Goal: Navigation & Orientation: Find specific page/section

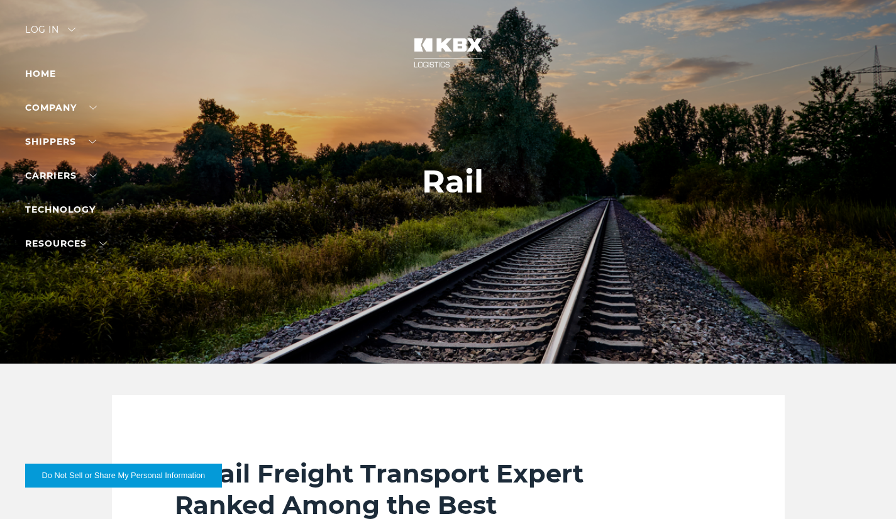
click at [44, 70] on link "Home" at bounding box center [40, 73] width 31 height 11
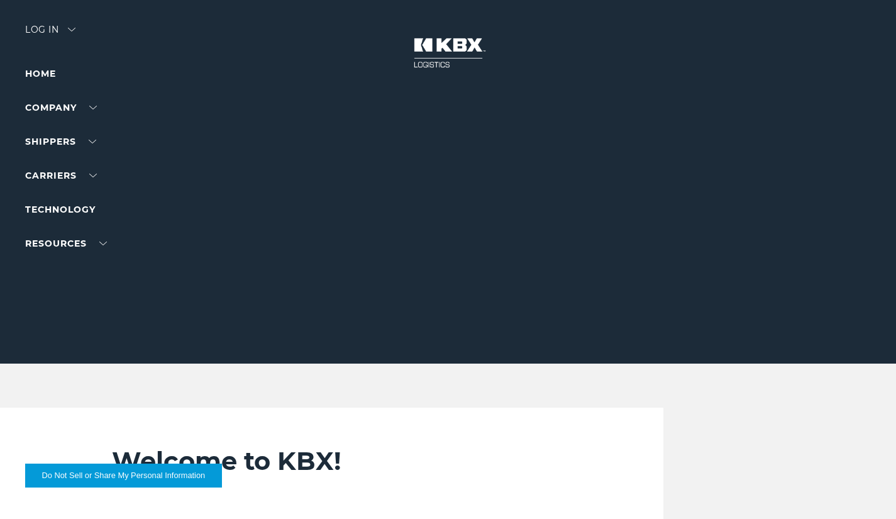
click at [57, 30] on div "Log in" at bounding box center [50, 34] width 50 height 18
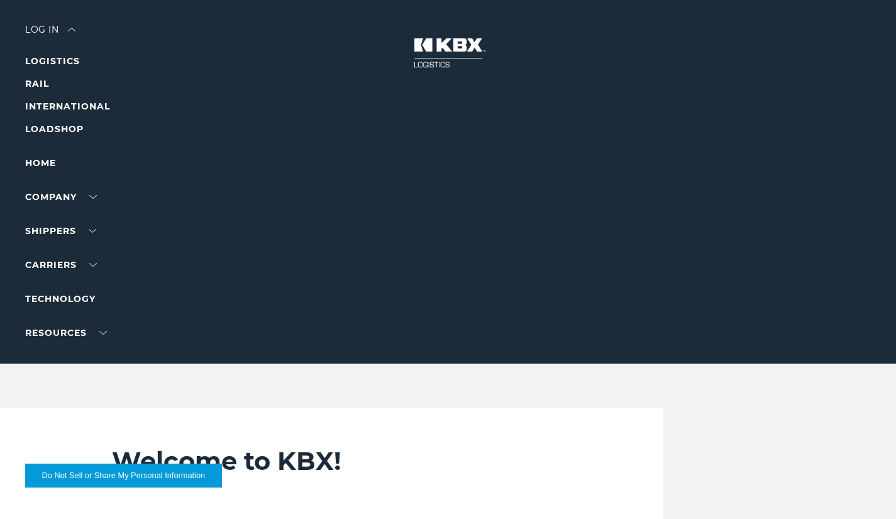
click at [37, 85] on link "RAIL" at bounding box center [37, 83] width 24 height 11
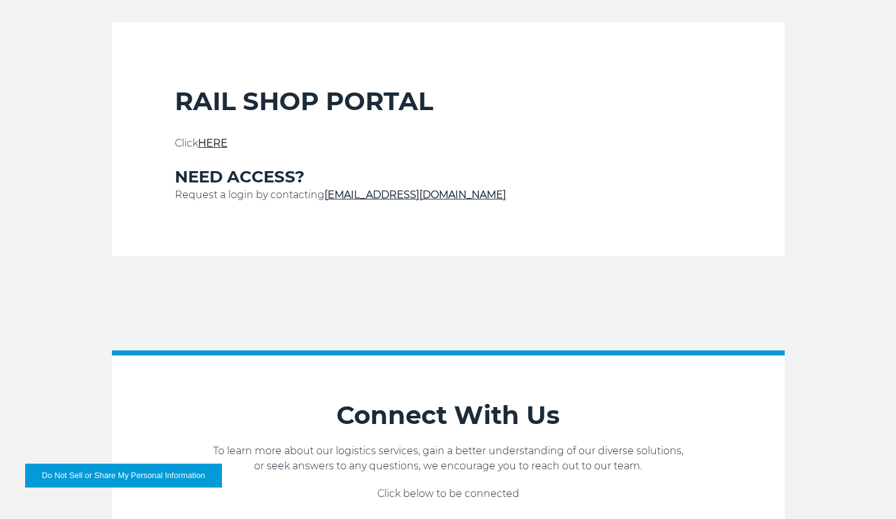
scroll to position [374, 0]
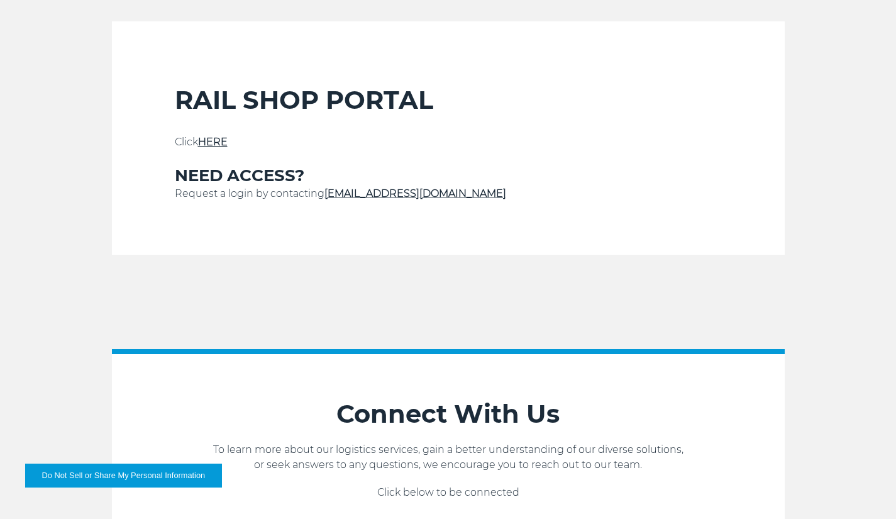
click at [216, 142] on link "HERE" at bounding box center [213, 142] width 30 height 12
